Goal: Book appointment/travel/reservation

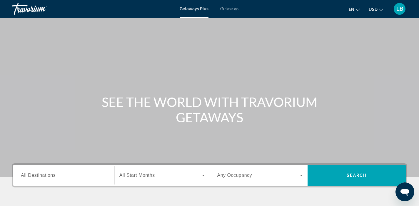
click at [229, 10] on span "Getaways" at bounding box center [229, 8] width 19 height 5
click at [42, 173] on span "All Destinations" at bounding box center [38, 174] width 35 height 5
click at [42, 173] on input "Destination All Destinations" at bounding box center [64, 175] width 86 height 7
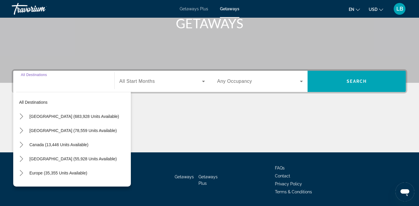
scroll to position [112, 0]
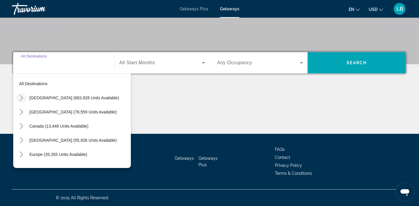
click at [22, 96] on icon "Toggle United States (683,928 units available) submenu" at bounding box center [22, 98] width 6 height 6
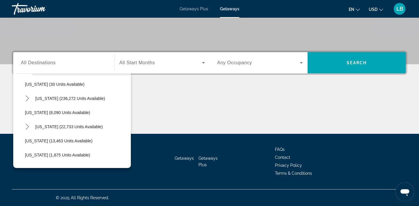
scroll to position [85, 0]
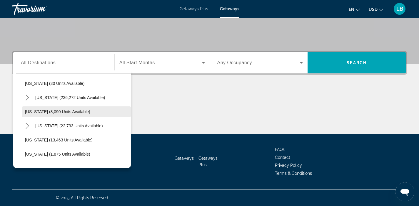
click at [28, 110] on span "Georgia (8,090 units available)" at bounding box center [57, 111] width 65 height 5
type input "**********"
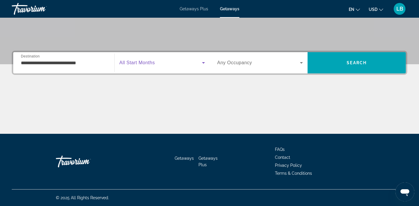
click at [193, 64] on span "Search widget" at bounding box center [160, 62] width 83 height 7
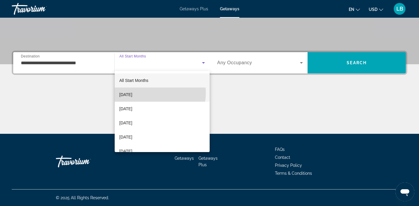
click at [150, 93] on mat-option "October 2025" at bounding box center [162, 94] width 95 height 14
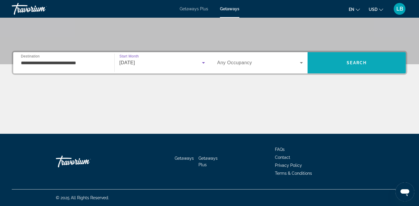
click at [344, 63] on span "Search" at bounding box center [357, 63] width 98 height 14
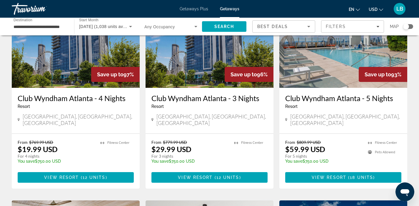
scroll to position [277, 0]
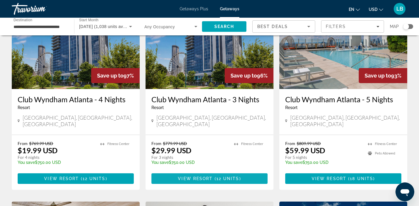
click at [207, 176] on span "View Resort" at bounding box center [195, 178] width 35 height 5
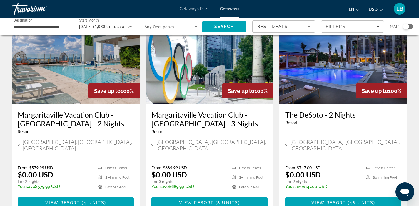
scroll to position [63, 0]
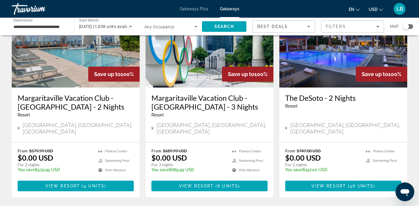
click at [59, 104] on h3 "Margaritaville Vacation Club - [GEOGRAPHIC_DATA] - 2 Nights" at bounding box center [76, 102] width 116 height 18
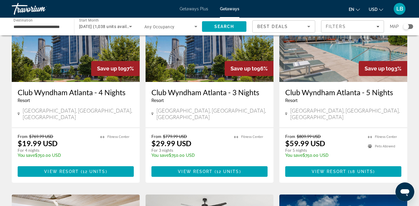
scroll to position [283, 0]
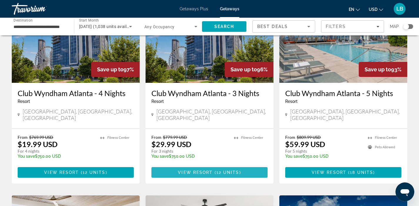
click at [199, 170] on span "View Resort" at bounding box center [195, 172] width 35 height 5
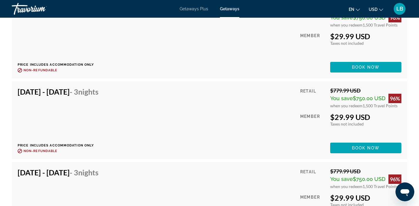
scroll to position [1194, 0]
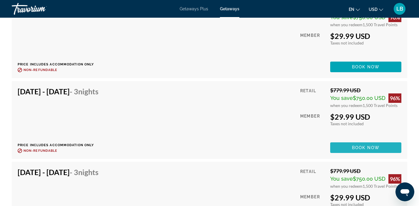
click at [359, 147] on span "Book now" at bounding box center [366, 147] width 28 height 5
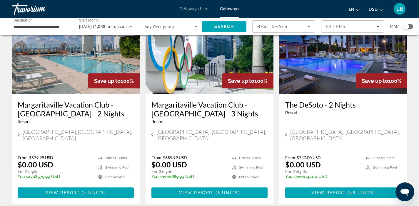
scroll to position [56, 0]
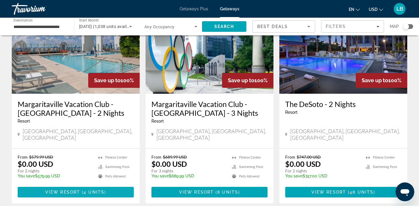
click at [71, 189] on span "View Resort" at bounding box center [62, 191] width 35 height 5
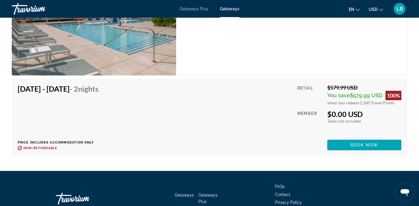
scroll to position [1115, 0]
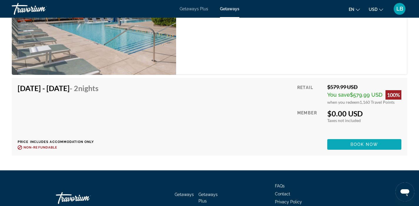
click at [372, 145] on span "Book now" at bounding box center [365, 144] width 28 height 5
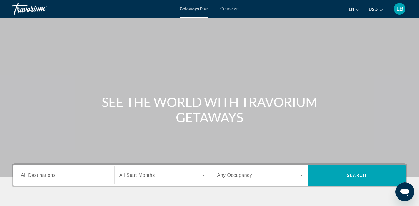
click at [228, 8] on span "Getaways" at bounding box center [229, 8] width 19 height 5
click at [51, 177] on span "All Destinations" at bounding box center [38, 174] width 35 height 5
click at [51, 177] on input "Destination All Destinations" at bounding box center [64, 175] width 86 height 7
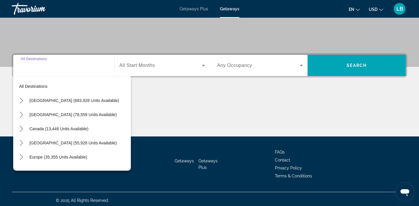
scroll to position [112, 0]
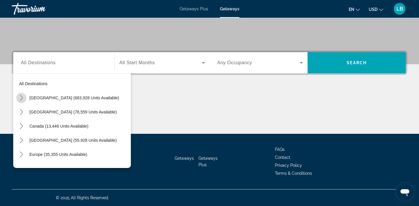
click at [21, 97] on icon "Toggle United States (683,928 units available) submenu" at bounding box center [22, 98] width 6 height 6
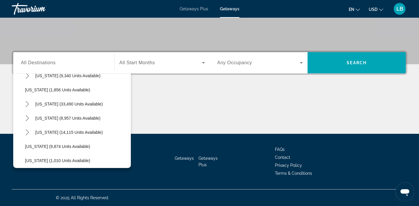
scroll to position [473, 0]
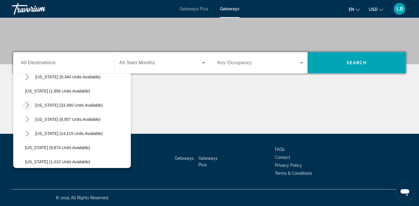
click at [28, 105] on icon "Toggle South Carolina (33,490 units available) submenu" at bounding box center [27, 105] width 3 height 6
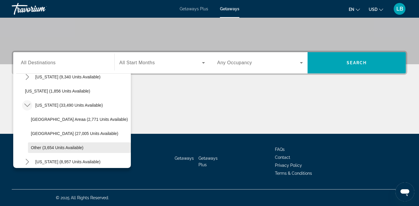
click at [35, 145] on span "Other (3,654 units available)" at bounding box center [57, 147] width 53 height 5
type input "**********"
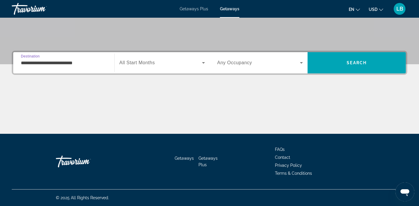
click at [164, 64] on span "Search widget" at bounding box center [160, 62] width 83 height 7
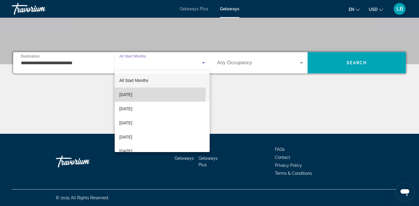
click at [147, 92] on mat-option "October 2025" at bounding box center [162, 94] width 95 height 14
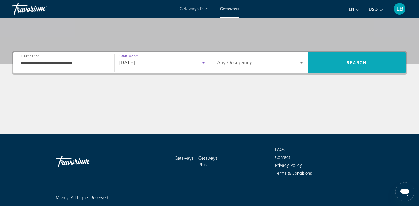
click at [366, 65] on span "Search" at bounding box center [357, 62] width 20 height 5
